Goal: Information Seeking & Learning: Learn about a topic

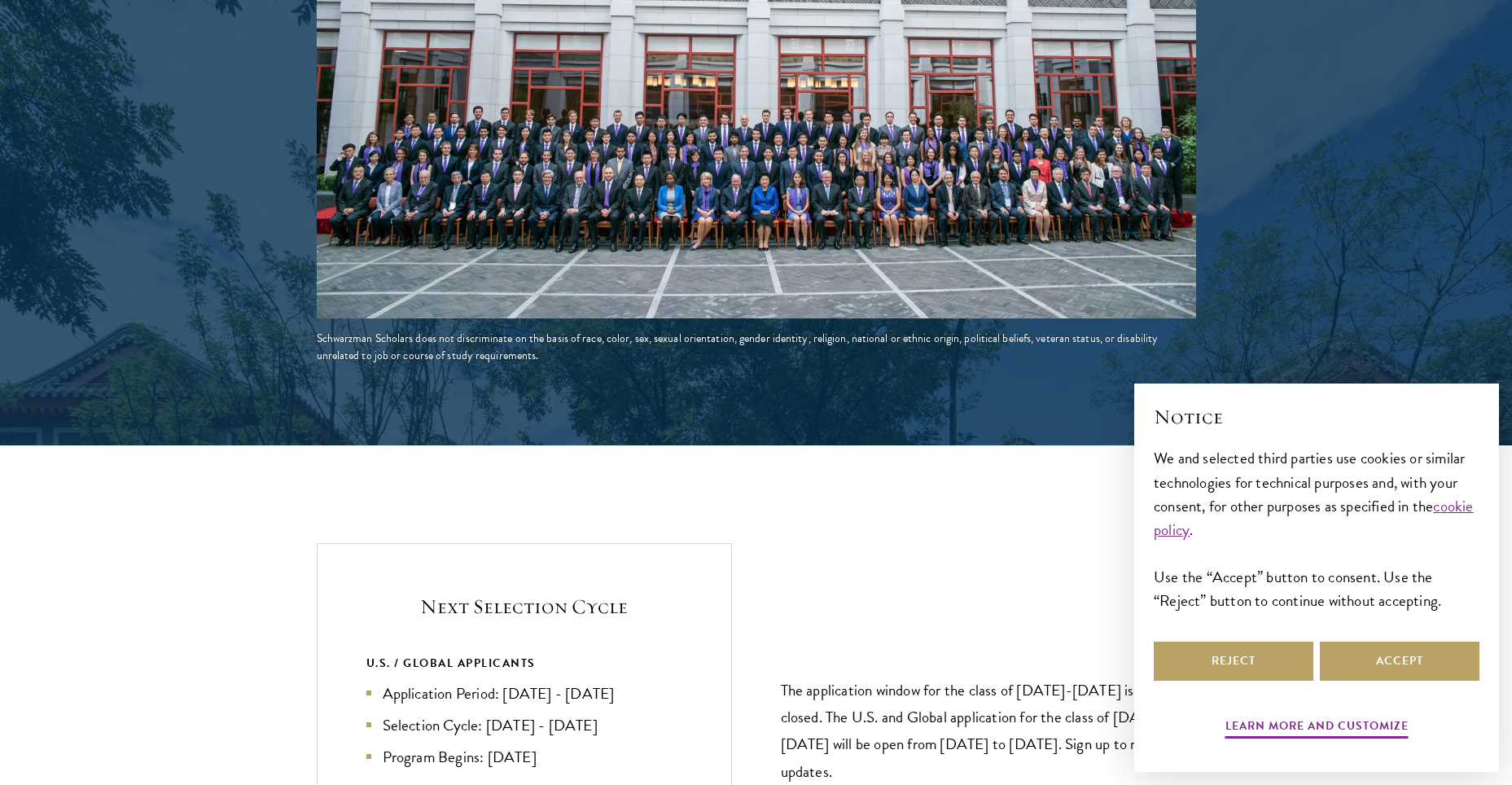
scroll to position [3257, 0]
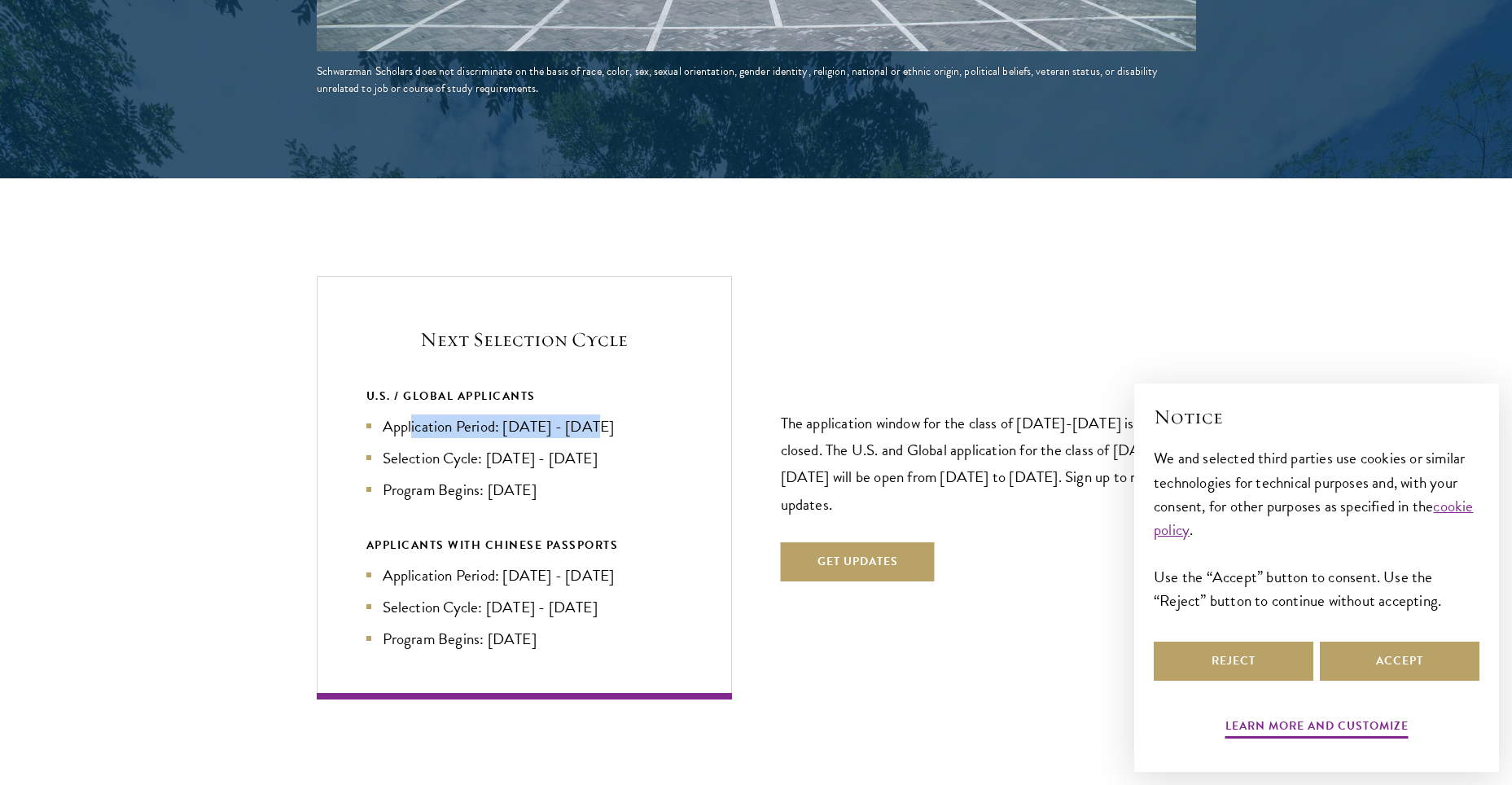
drag, startPoint x: 430, startPoint y: 396, endPoint x: 597, endPoint y: 403, distance: 167.1
click at [597, 414] on li "Application Period: [DATE] - [DATE]" at bounding box center [524, 426] width 316 height 24
click at [615, 446] on li "Selection Cycle: [DATE] - [DATE]" at bounding box center [524, 458] width 316 height 24
drag, startPoint x: 398, startPoint y: 433, endPoint x: 587, endPoint y: 429, distance: 189.0
click at [587, 446] on li "Selection Cycle: [DATE] - [DATE]" at bounding box center [524, 458] width 316 height 24
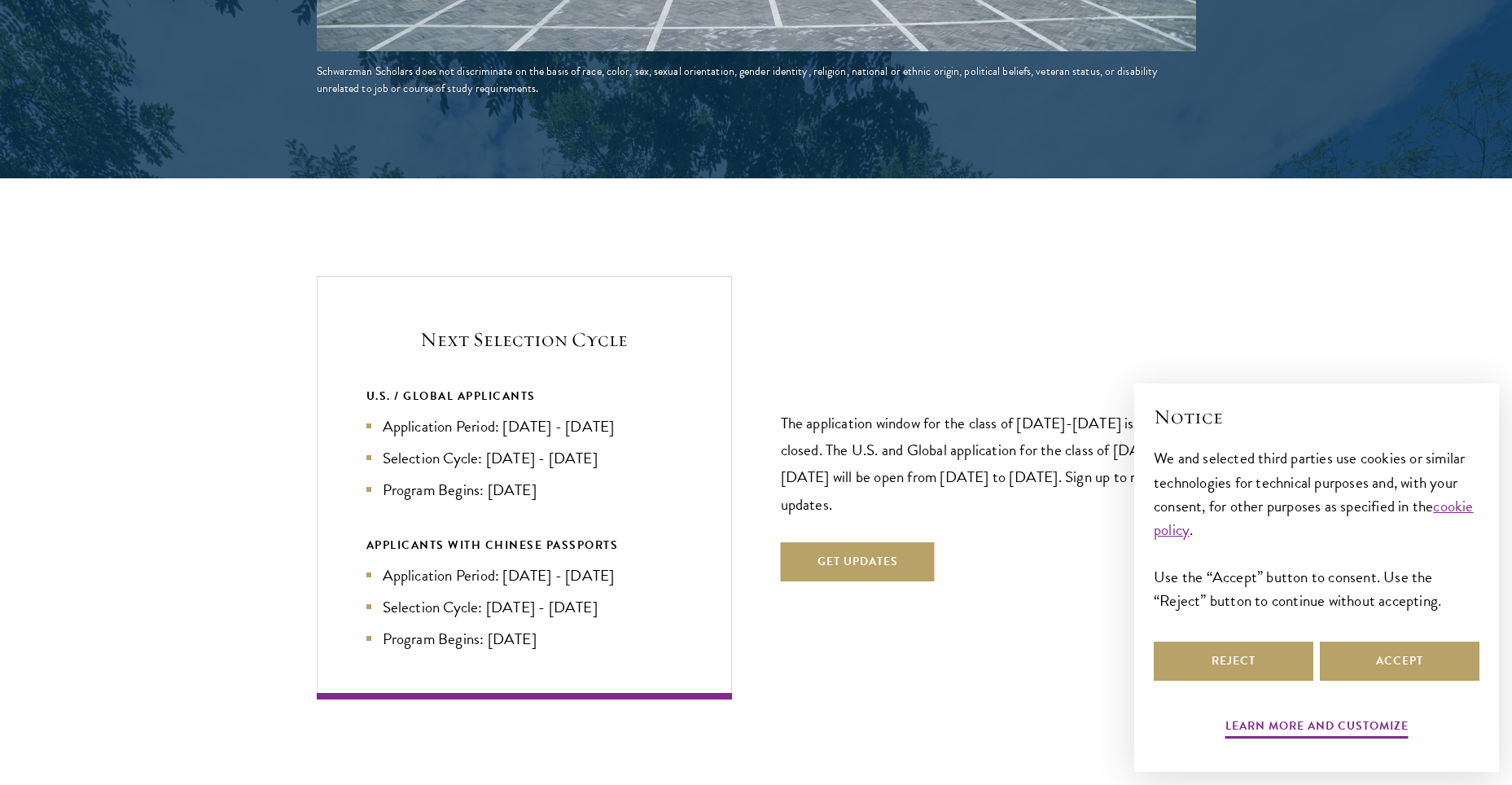
click at [583, 478] on li "Program Begins: [DATE]" at bounding box center [524, 489] width 316 height 24
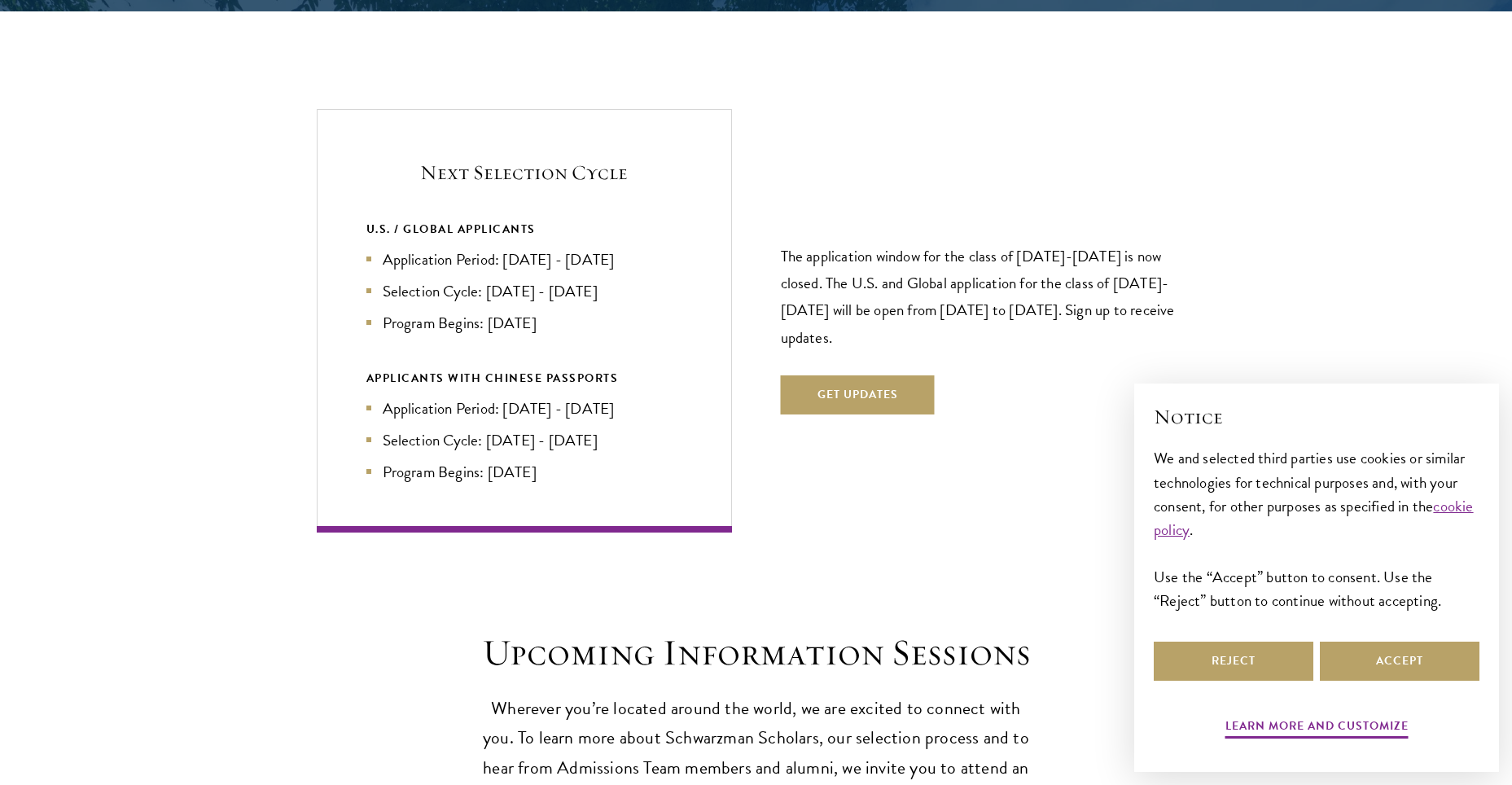
scroll to position [3473, 0]
